Goal: Consume media (video, audio)

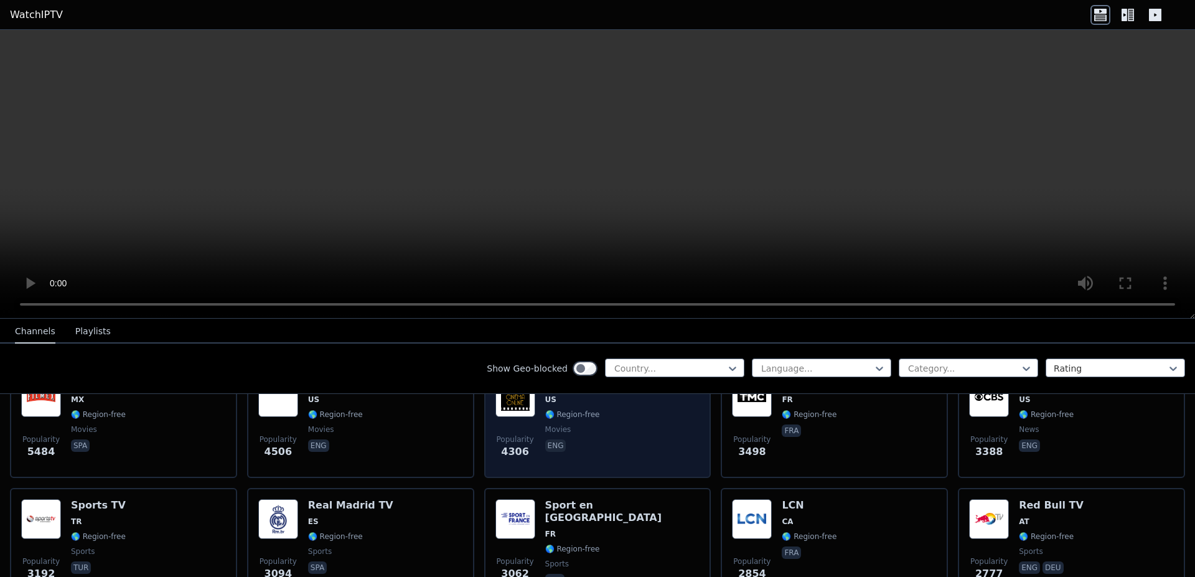
scroll to position [598, 0]
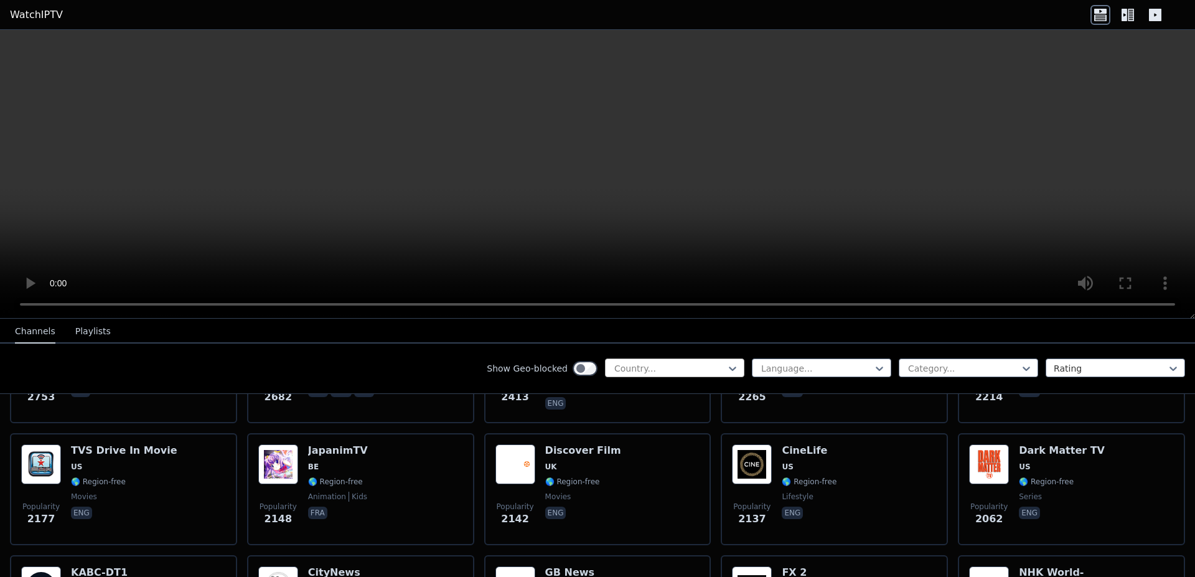
click at [662, 372] on div at bounding box center [669, 368] width 113 height 12
click at [439, 362] on div "Show Geo-blocked Country... Language... Category... Rating" at bounding box center [597, 369] width 1195 height 50
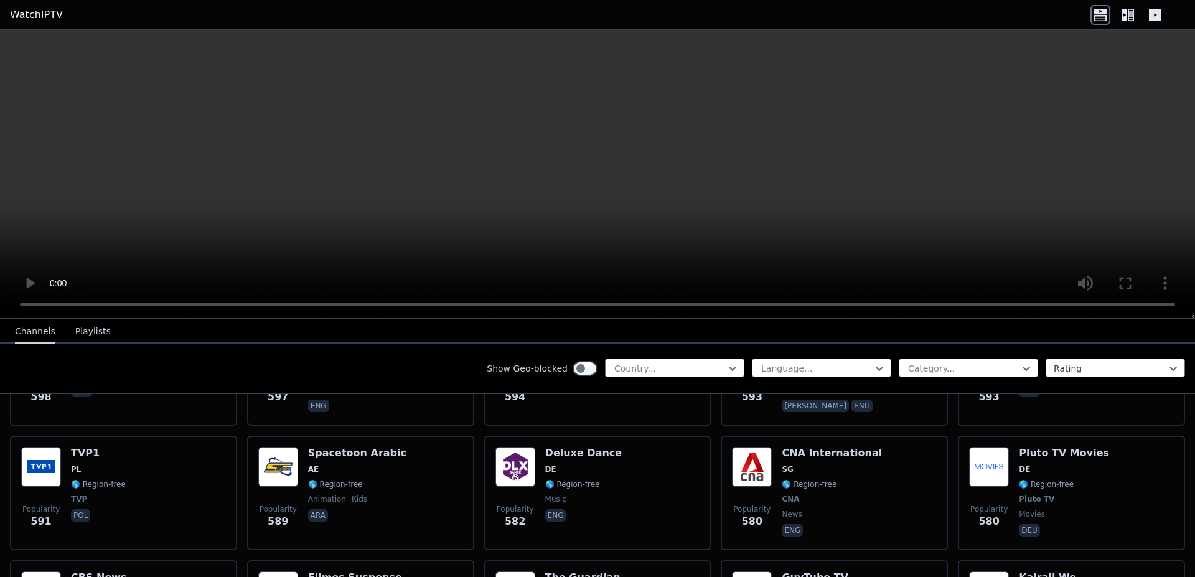
scroll to position [3287, 0]
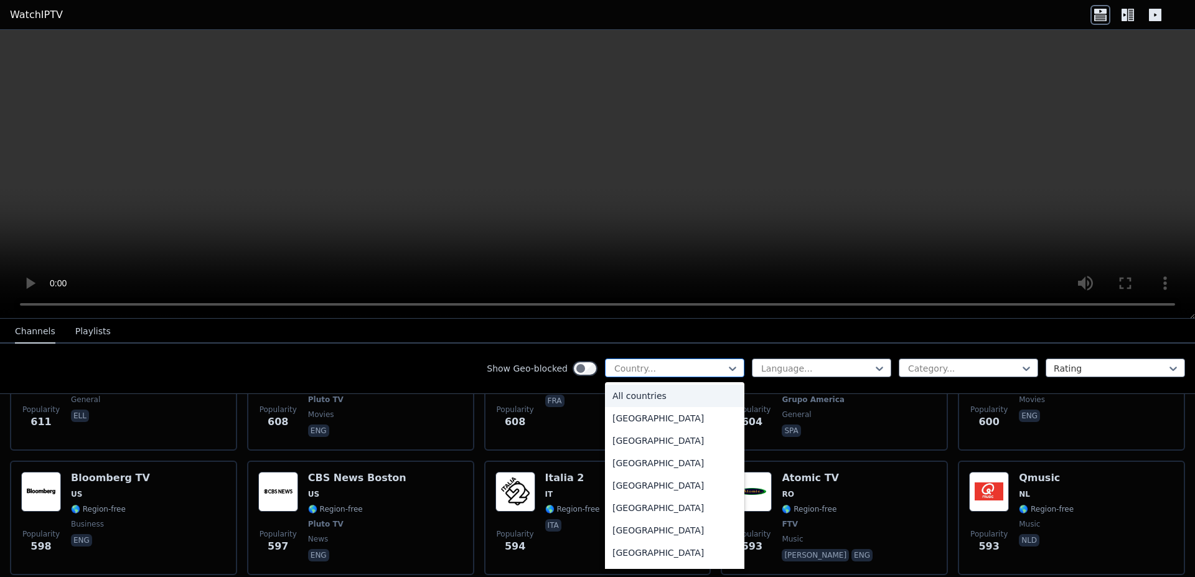
click at [671, 364] on div at bounding box center [669, 368] width 113 height 12
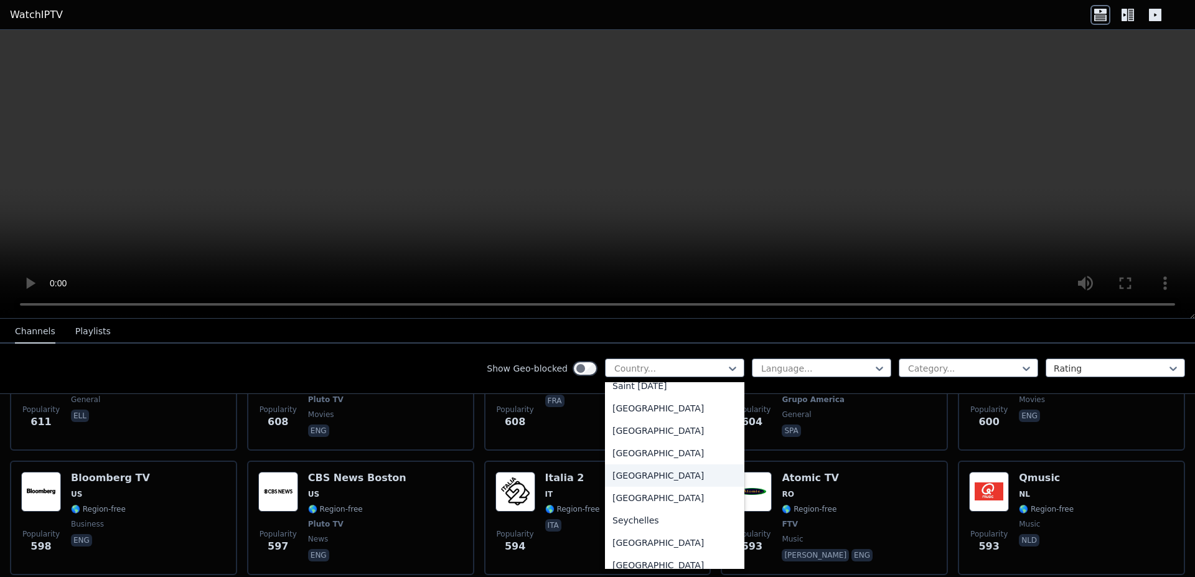
click at [659, 479] on div "[GEOGRAPHIC_DATA]" at bounding box center [674, 475] width 139 height 22
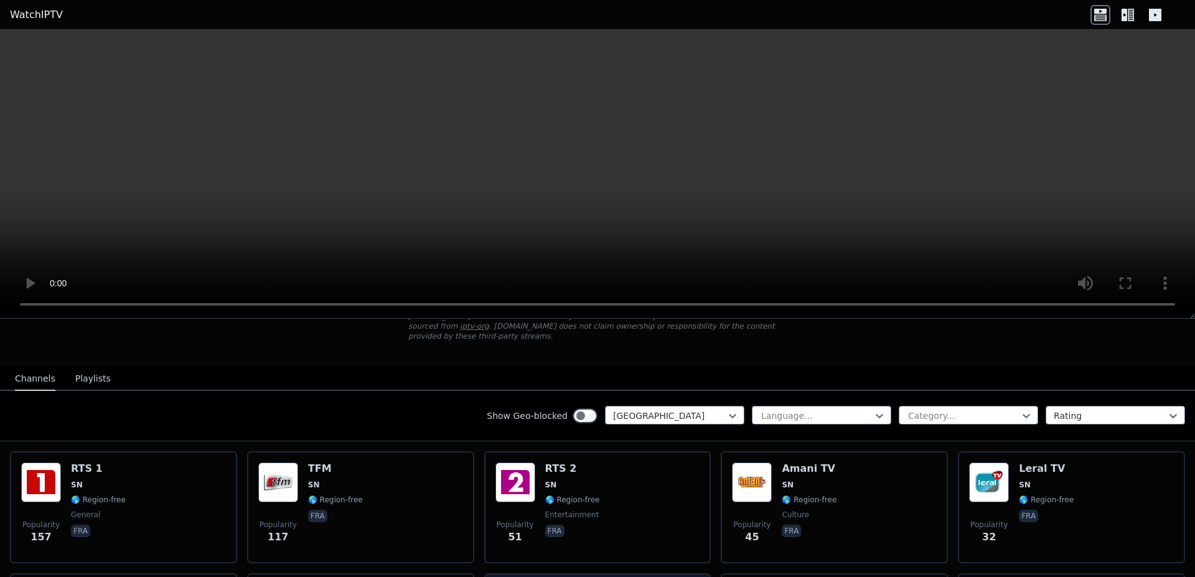
scroll to position [75, 0]
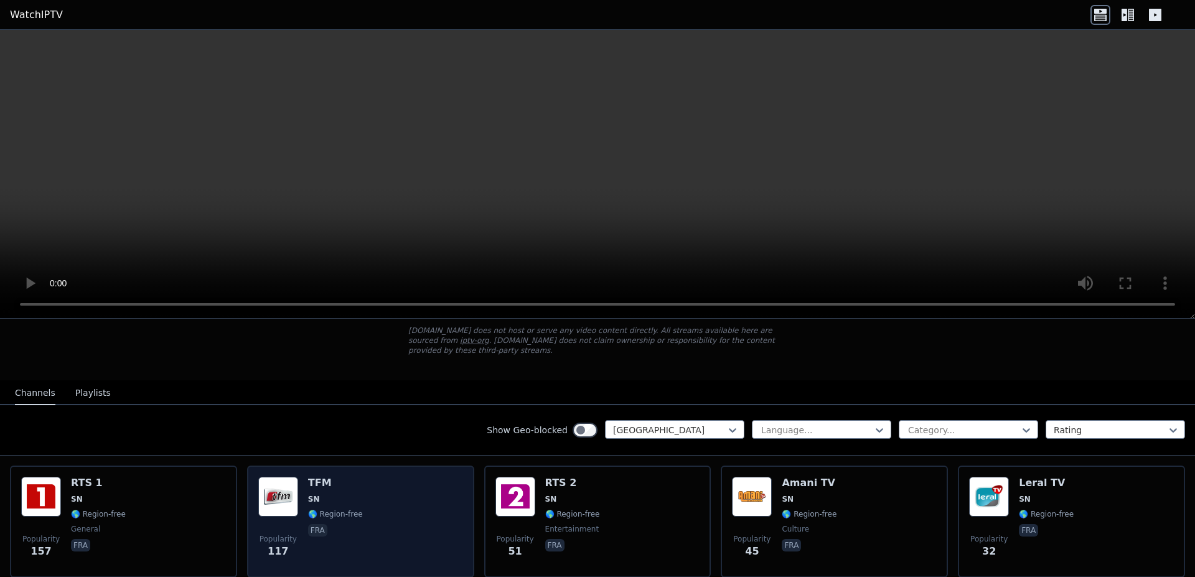
click at [320, 501] on span "SN" at bounding box center [335, 499] width 55 height 10
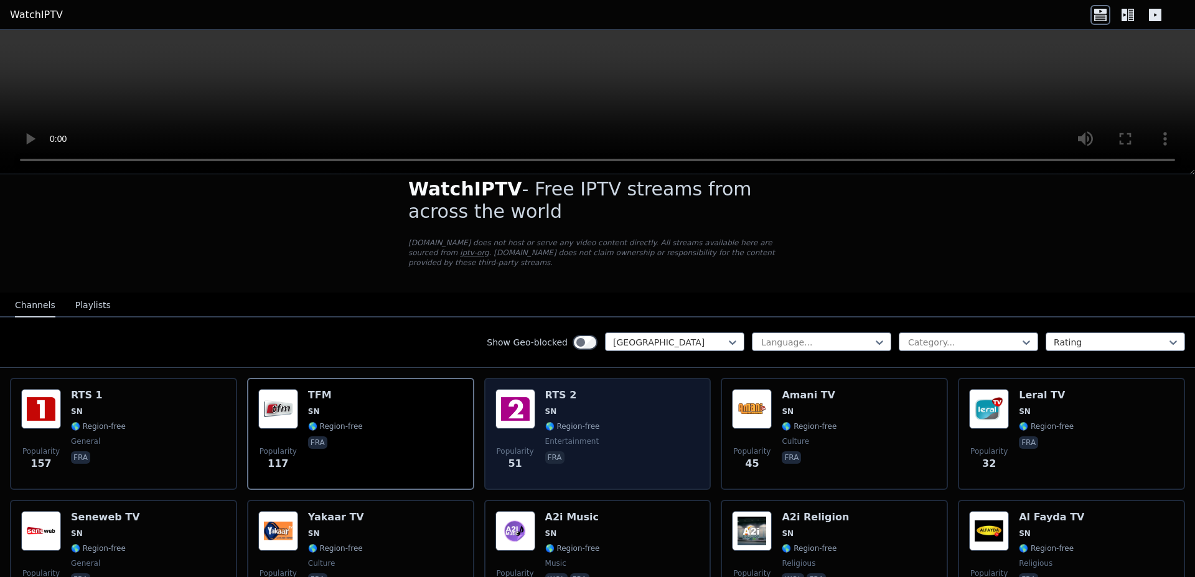
scroll to position [0, 0]
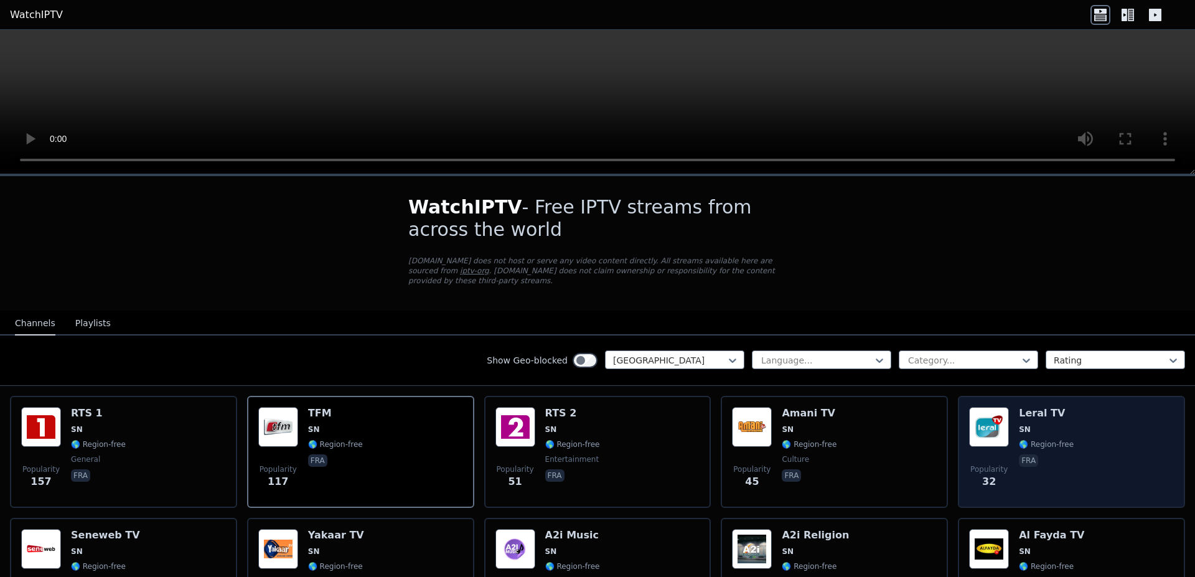
click at [978, 433] on img at bounding box center [989, 427] width 40 height 40
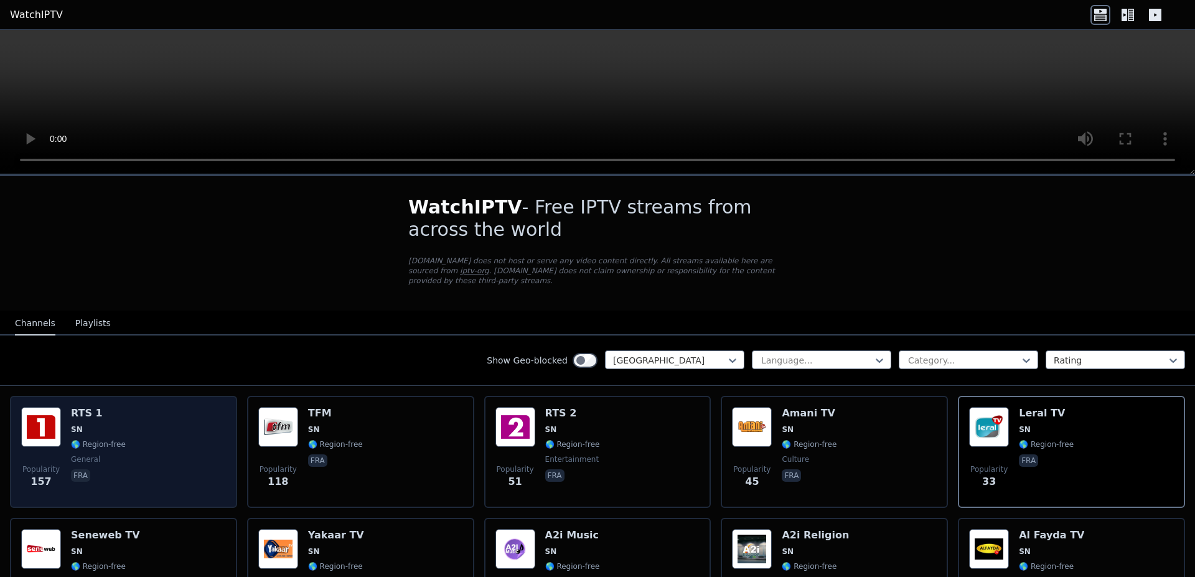
click at [124, 449] on div "Popularity 157 RTS 1 SN 🌎 Region-free general fra" at bounding box center [123, 452] width 205 height 90
click at [123, 445] on span "🌎 Region-free" at bounding box center [98, 445] width 55 height 10
